Goal: Task Accomplishment & Management: Manage account settings

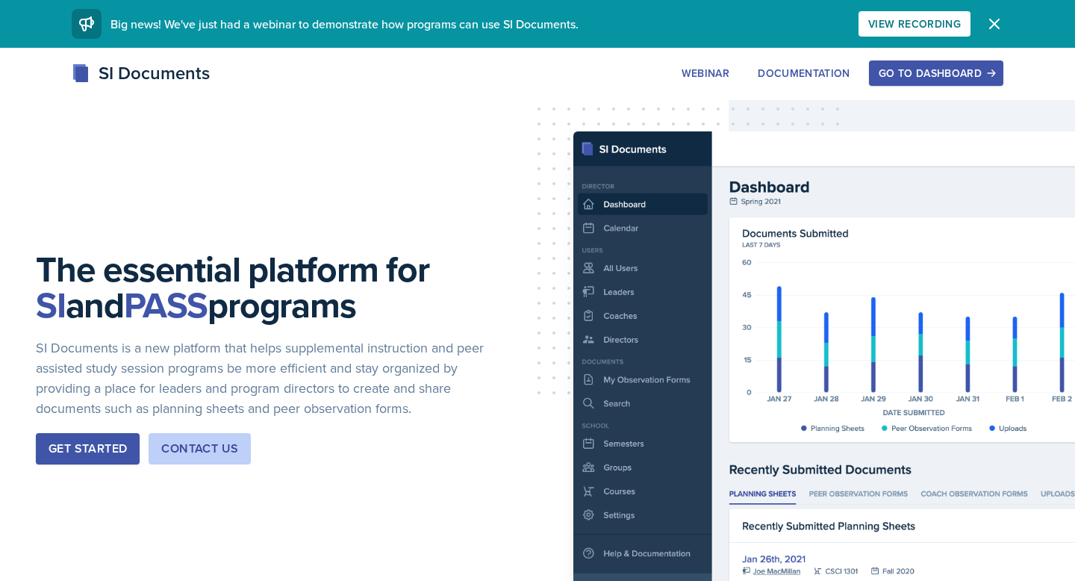
click at [929, 77] on div "Go to Dashboard" at bounding box center [936, 73] width 115 height 12
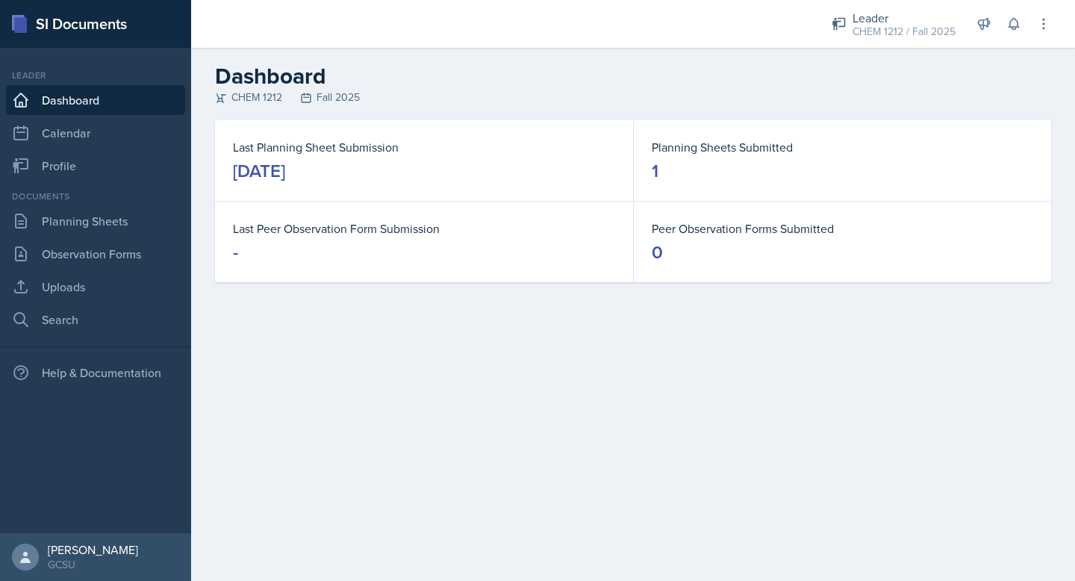
click at [690, 164] on dd "1" at bounding box center [843, 171] width 382 height 24
click at [92, 246] on link "Observation Forms" at bounding box center [95, 254] width 179 height 30
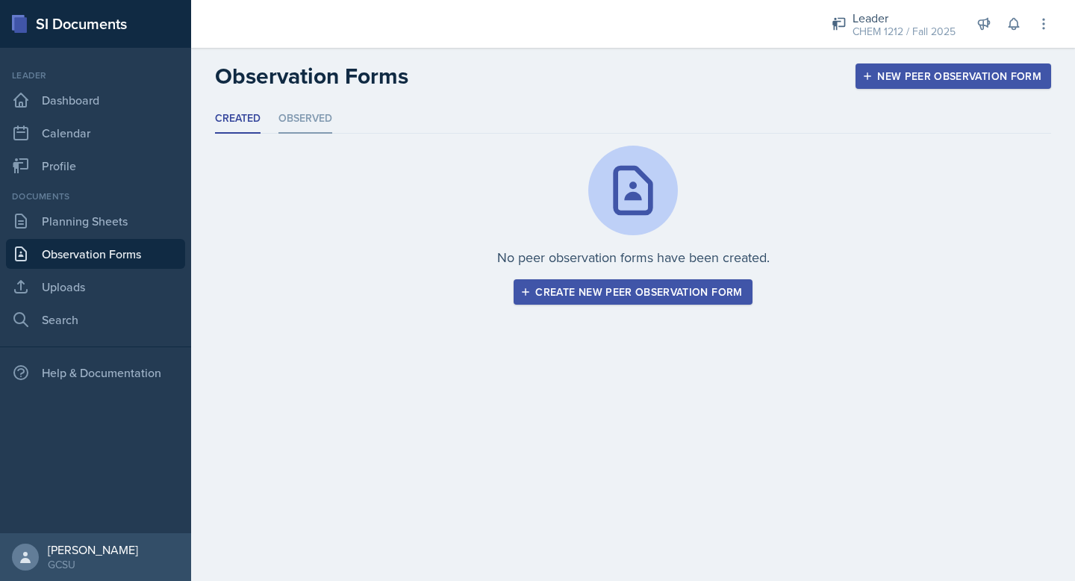
click at [302, 114] on li "Observed" at bounding box center [306, 119] width 54 height 29
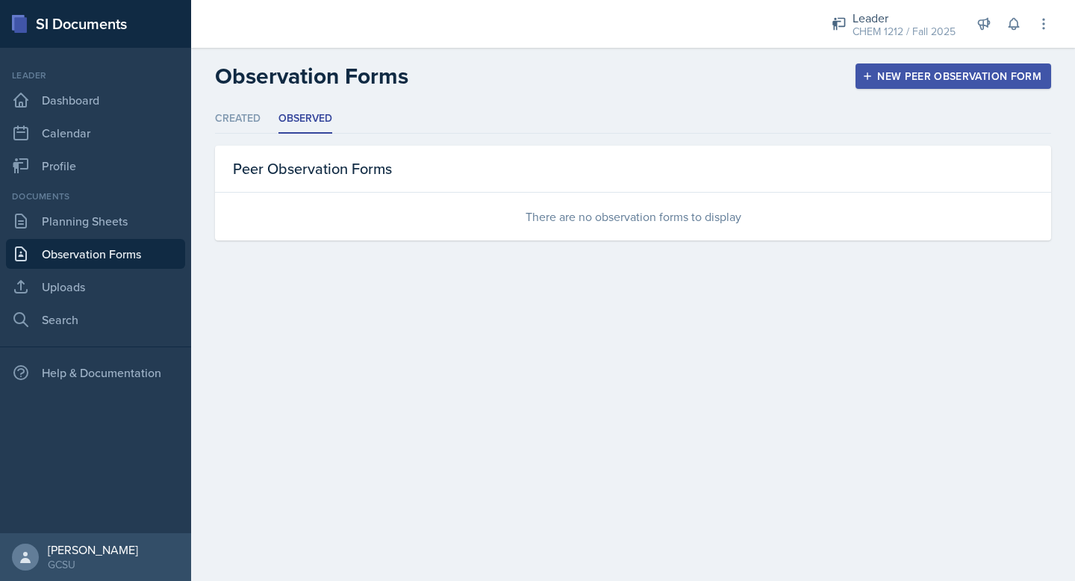
click at [76, 244] on link "Observation Forms" at bounding box center [95, 254] width 179 height 30
click at [76, 223] on link "Planning Sheets" at bounding box center [95, 221] width 179 height 30
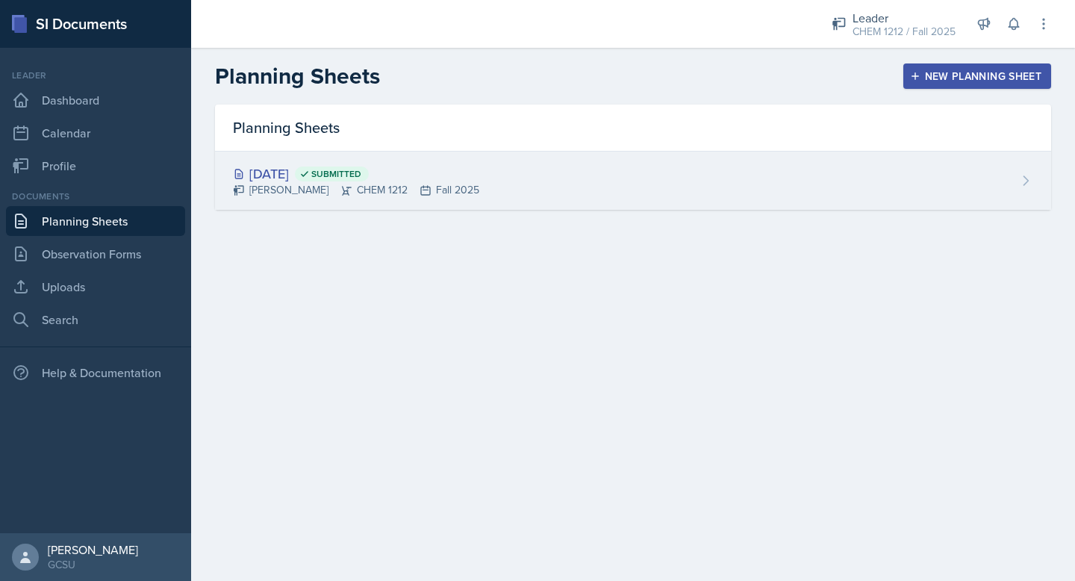
click at [298, 169] on div "[DATE] Submitted" at bounding box center [356, 174] width 246 height 20
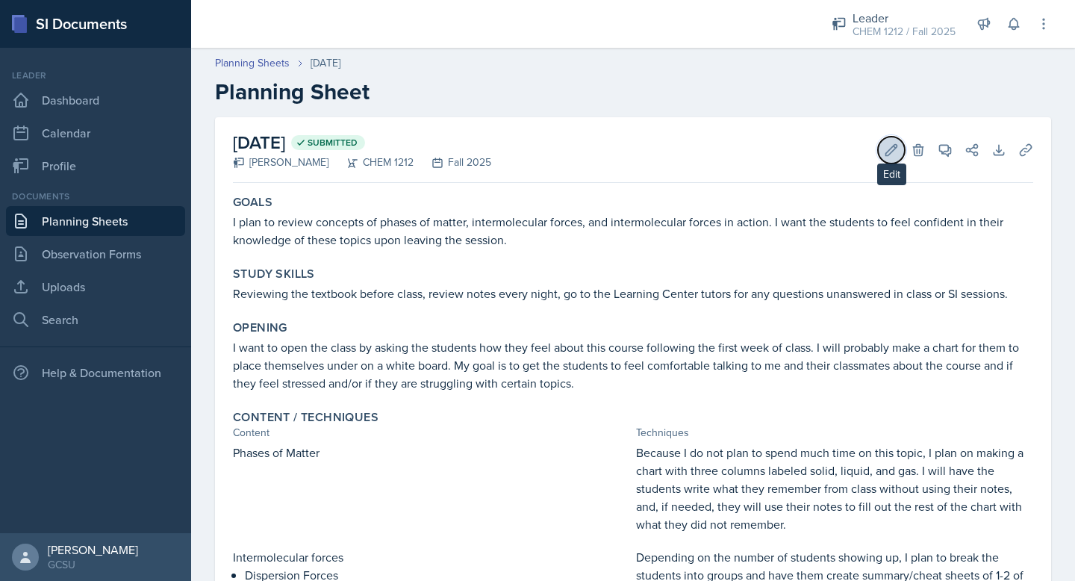
click at [892, 150] on icon at bounding box center [891, 150] width 15 height 15
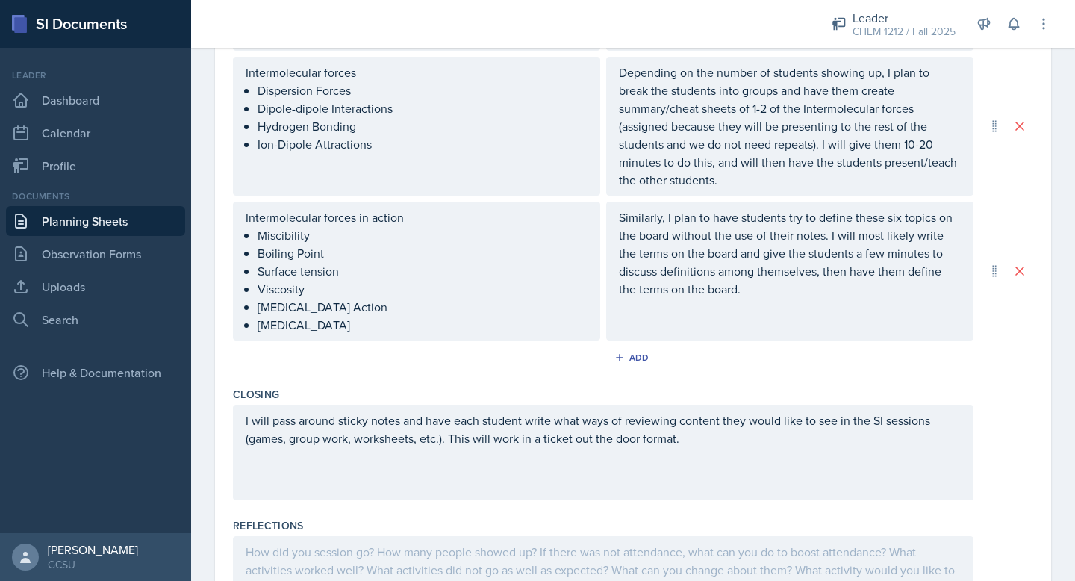
scroll to position [748, 0]
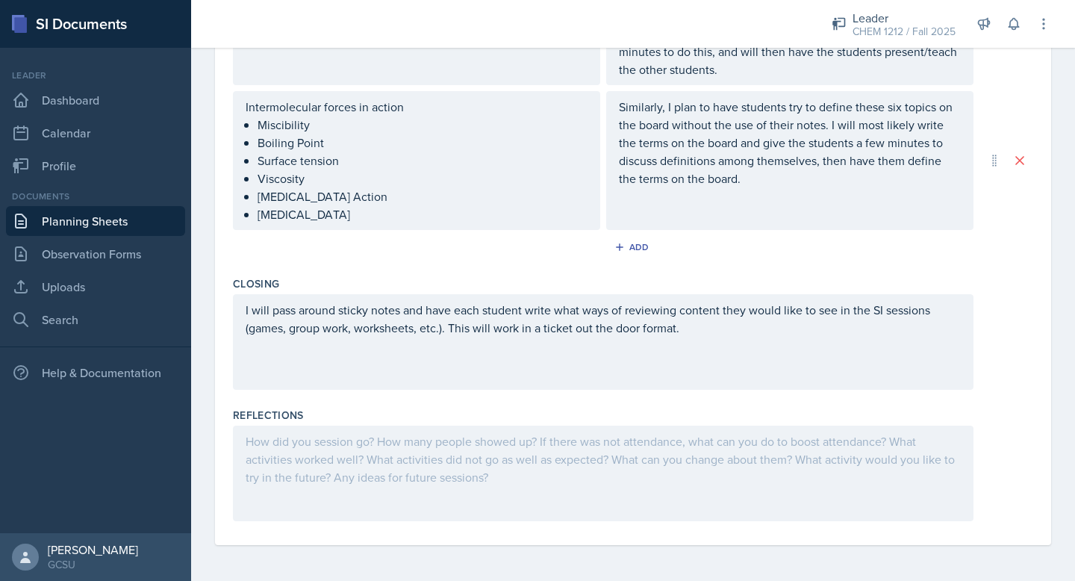
click at [421, 479] on div at bounding box center [603, 474] width 741 height 96
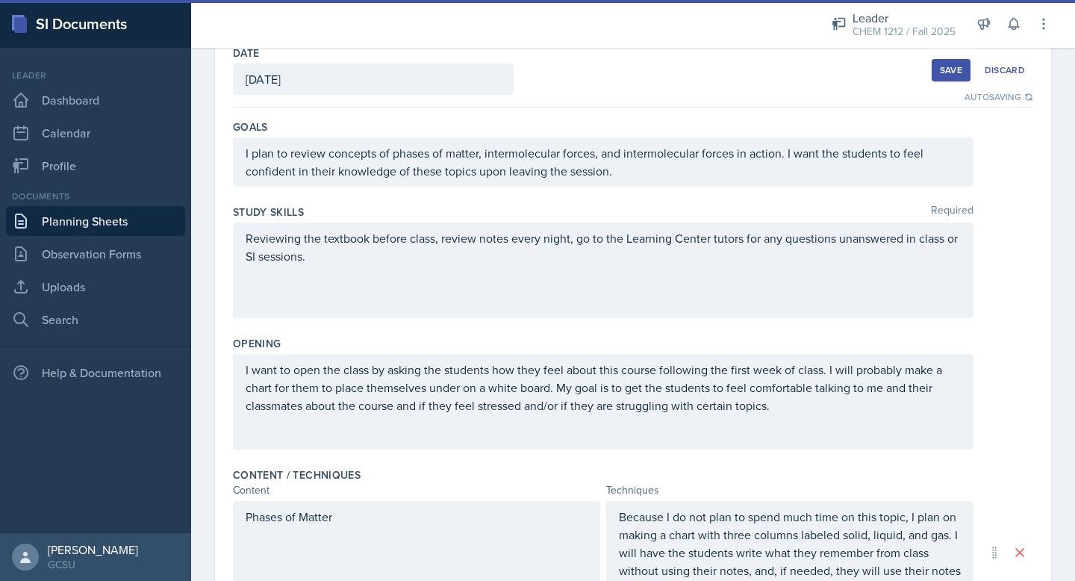
scroll to position [31, 0]
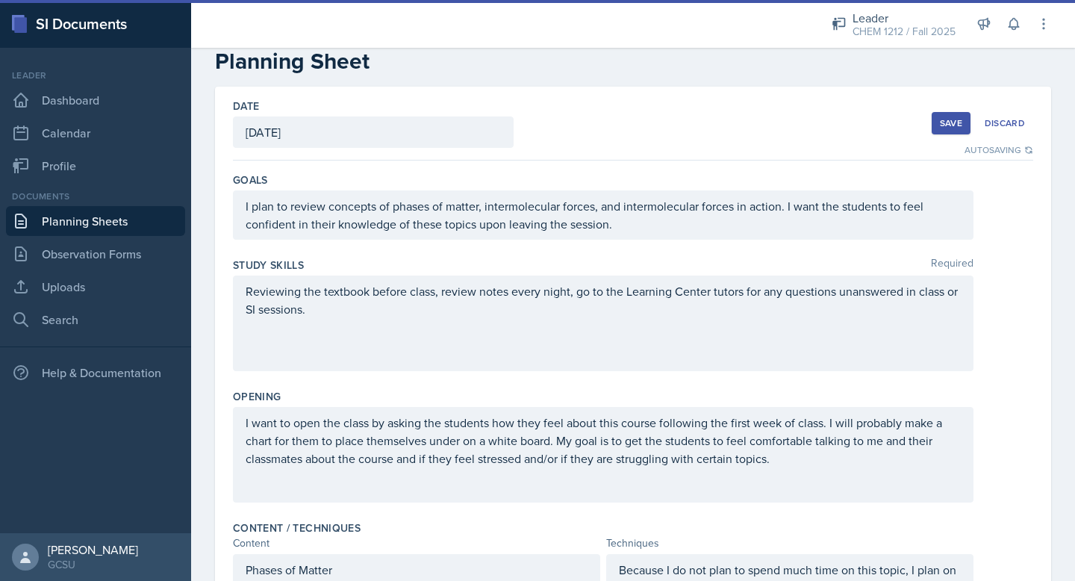
click at [943, 126] on div "Save" at bounding box center [951, 123] width 22 height 12
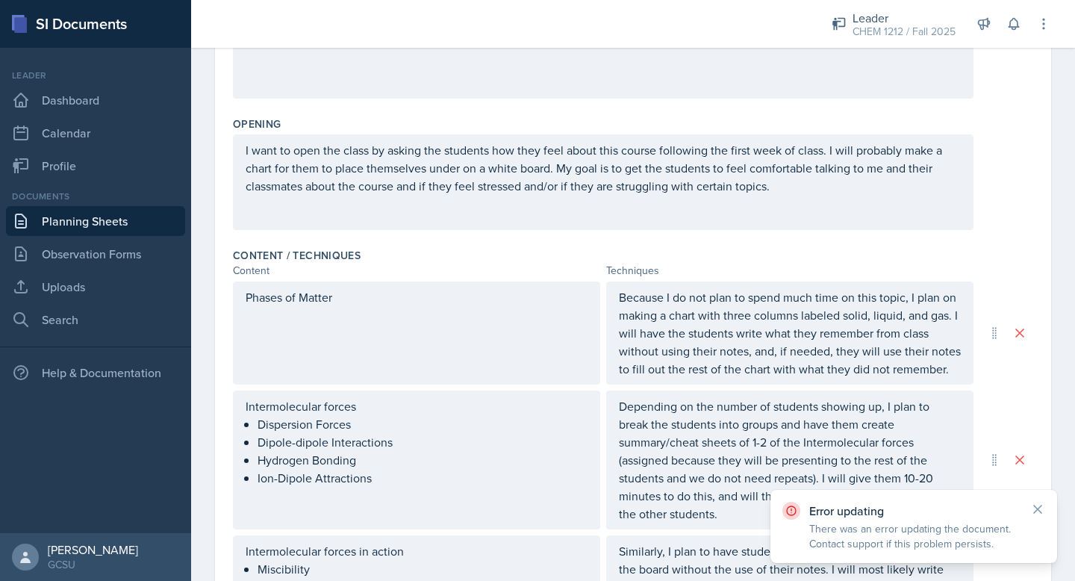
scroll to position [0, 0]
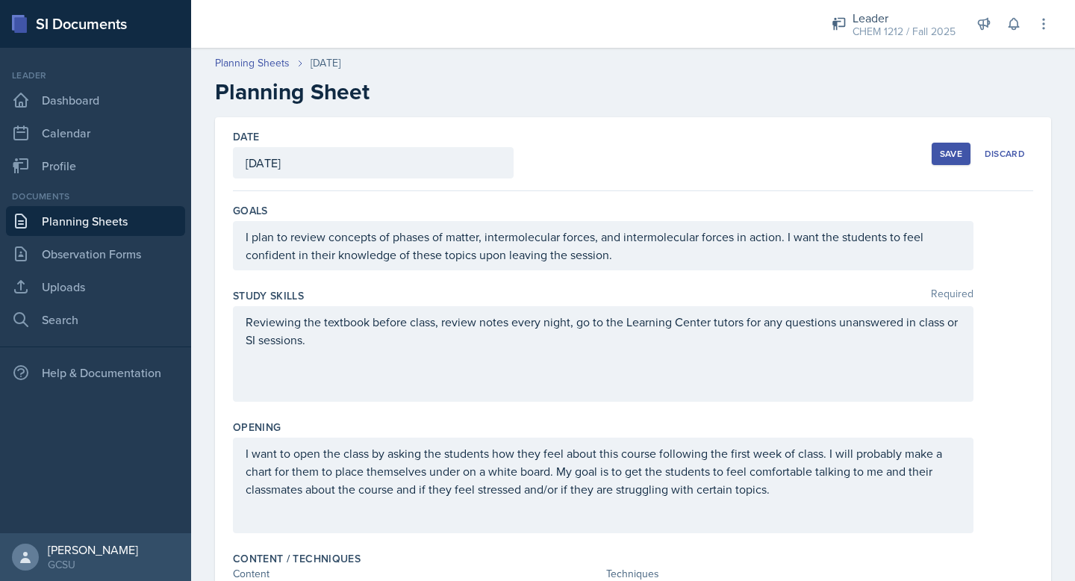
click at [954, 160] on button "Save" at bounding box center [951, 154] width 39 height 22
